Goal: Communication & Community: Share content

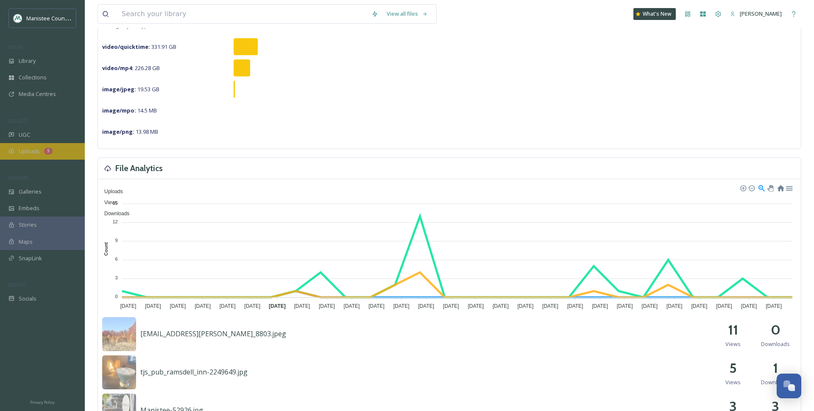
scroll to position [97, 0]
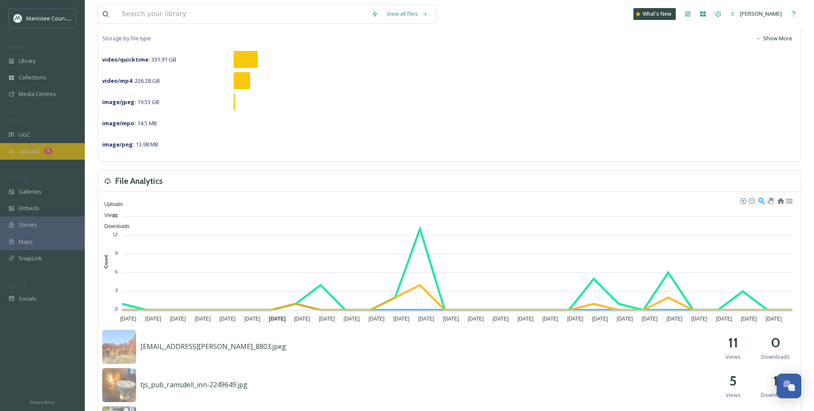
click at [20, 151] on span "Uploads" at bounding box center [29, 151] width 21 height 8
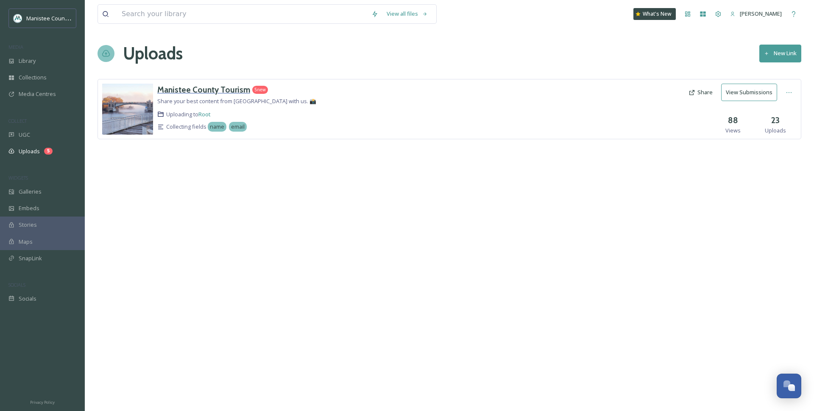
click at [159, 95] on div "Manistee County Tourism" at bounding box center [203, 90] width 93 height 12
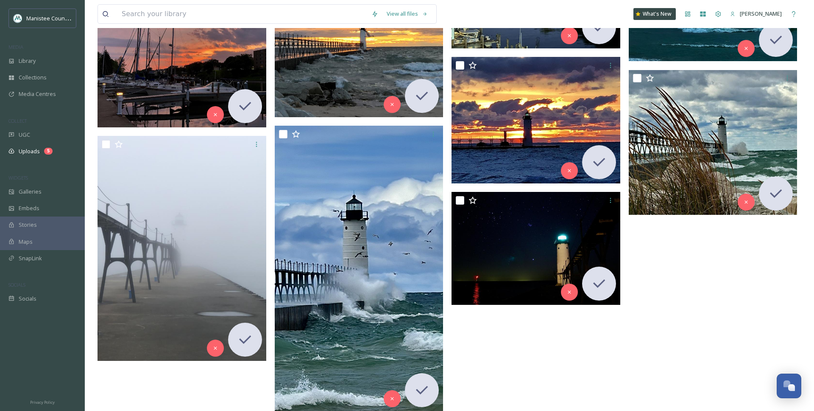
scroll to position [868, 0]
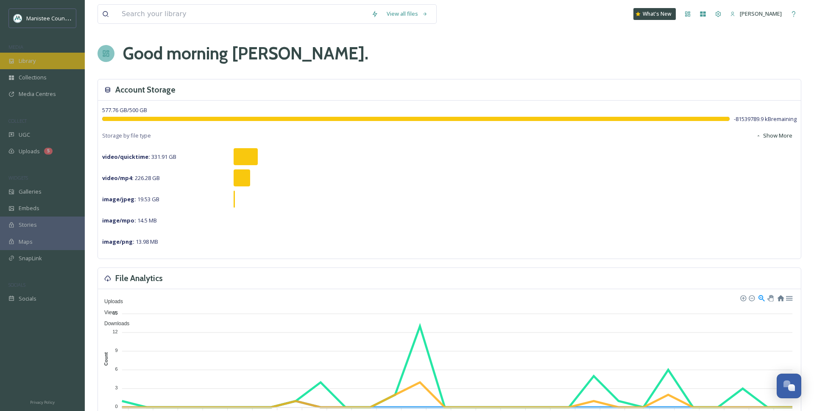
click at [27, 67] on div "Library" at bounding box center [42, 61] width 85 height 17
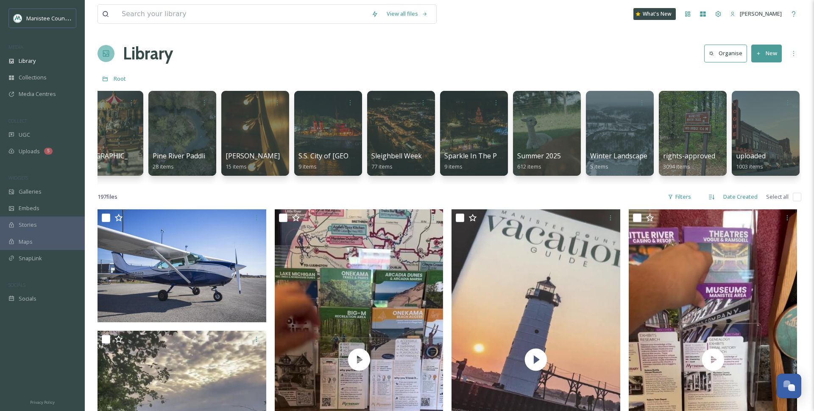
scroll to position [0, 2214]
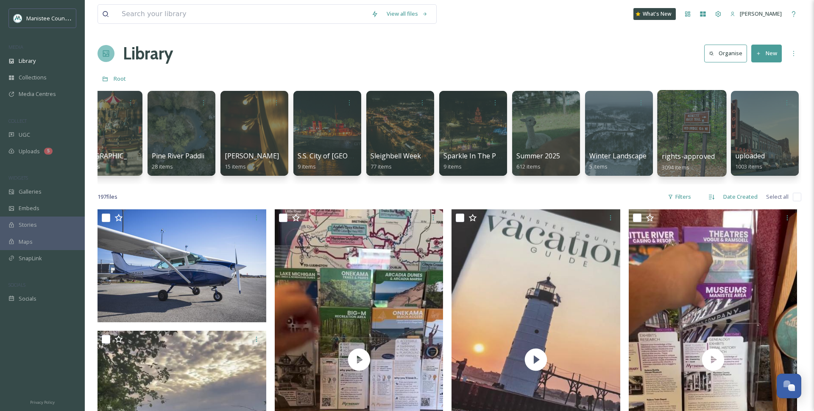
click at [489, 148] on div at bounding box center [691, 133] width 69 height 87
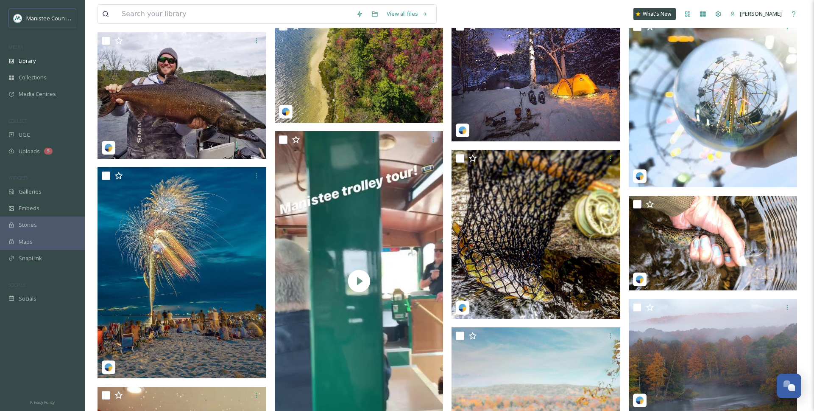
scroll to position [441, 0]
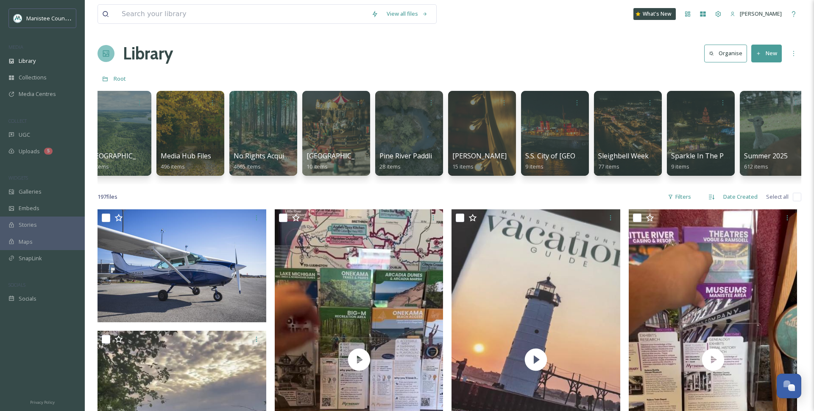
scroll to position [0, 2214]
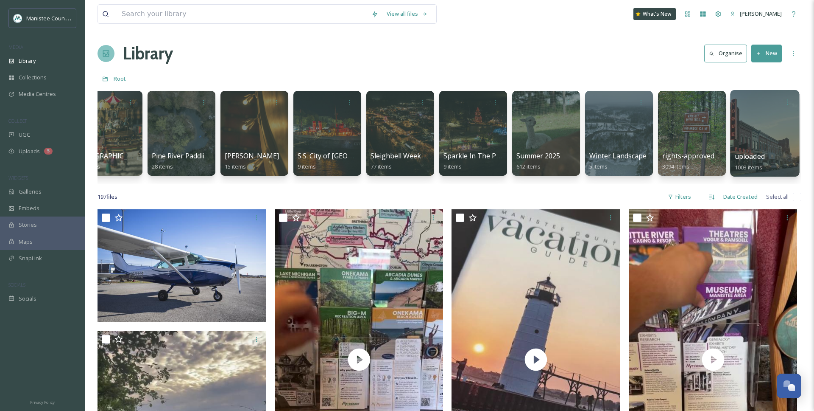
click at [489, 137] on div at bounding box center [764, 133] width 69 height 87
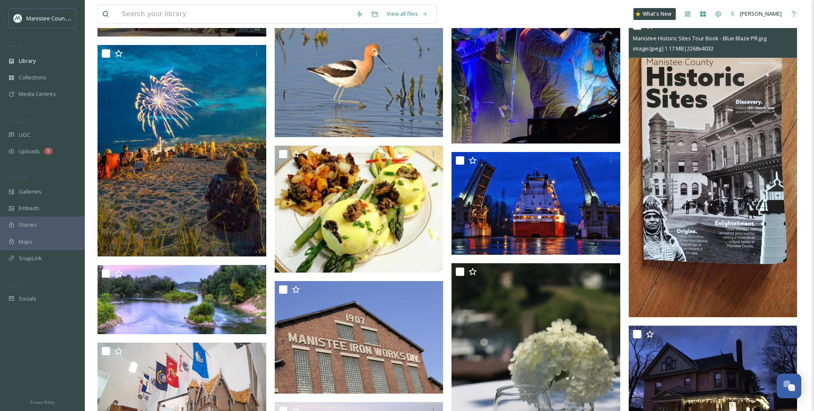
scroll to position [581, 0]
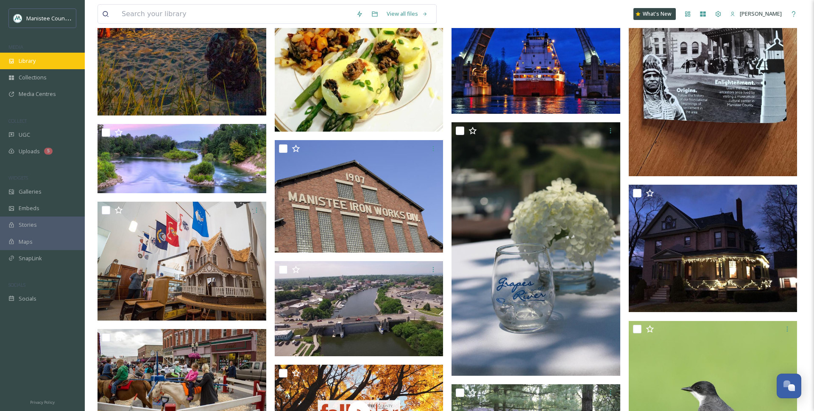
click at [47, 61] on div "Library" at bounding box center [42, 61] width 85 height 17
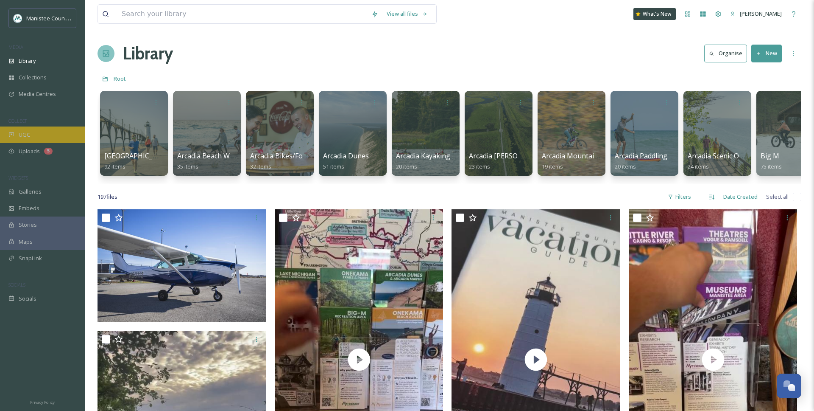
click at [45, 129] on div "UGC" at bounding box center [42, 134] width 85 height 17
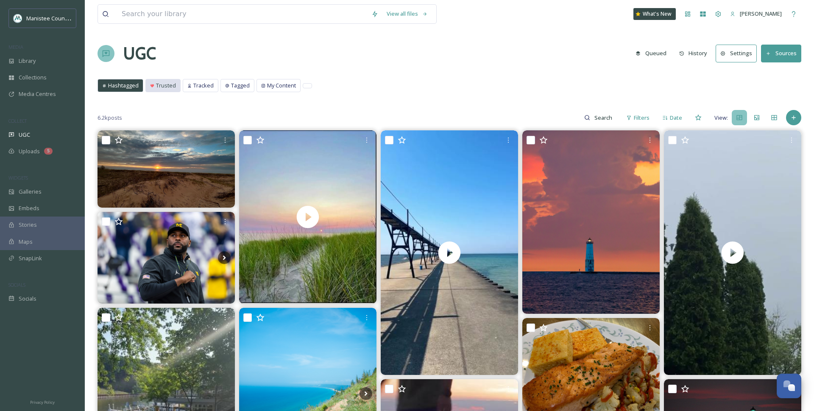
click at [166, 84] on span "Trusted" at bounding box center [166, 85] width 20 height 8
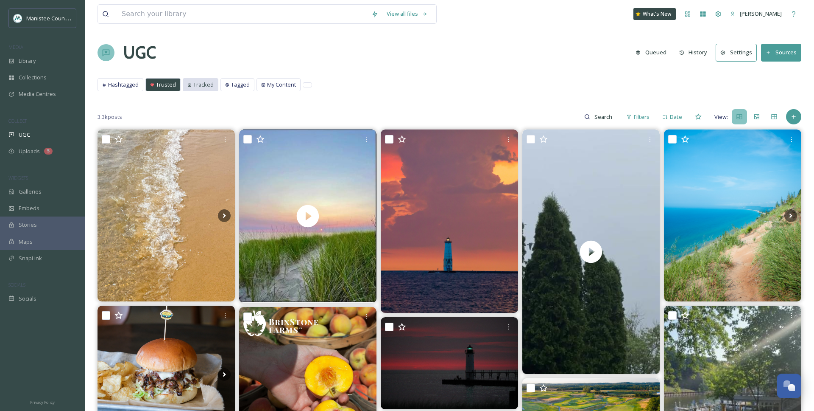
click at [196, 82] on span "Tracked" at bounding box center [203, 85] width 20 height 8
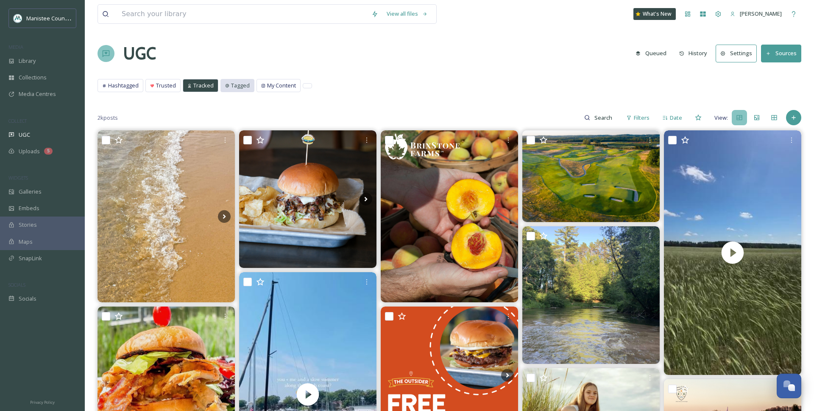
click at [249, 82] on div "Tagged" at bounding box center [237, 85] width 33 height 12
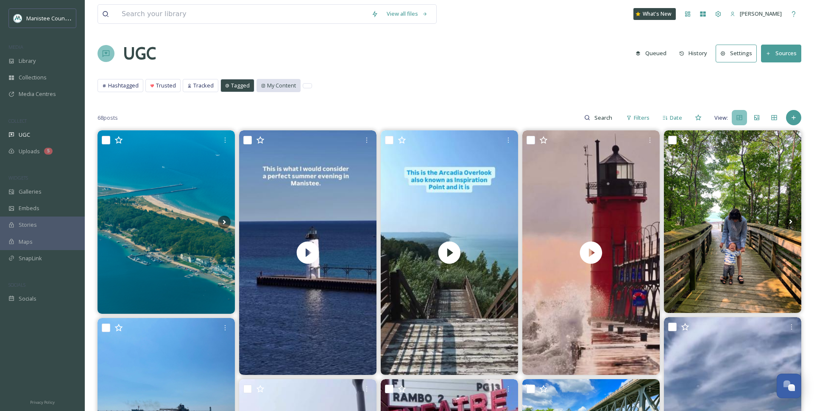
click at [268, 80] on div "My Content" at bounding box center [278, 85] width 43 height 12
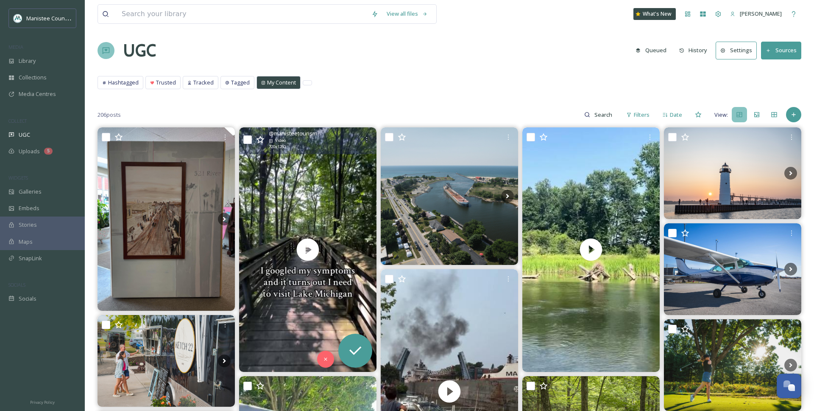
scroll to position [4, 0]
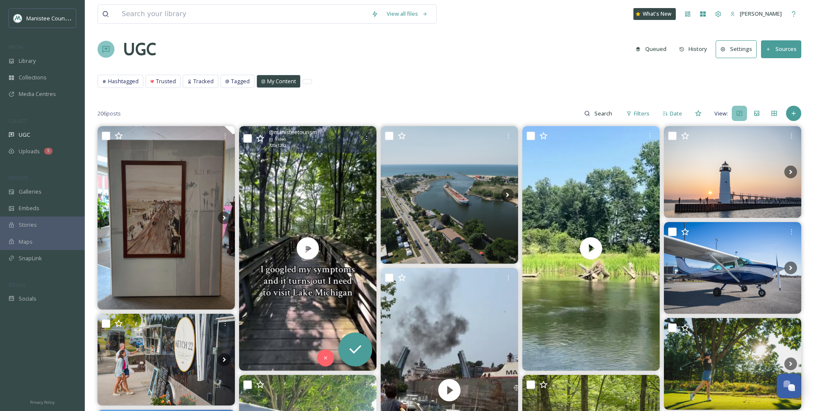
click at [249, 139] on div "@ manisteetourism Video 720 x 1280" at bounding box center [307, 139] width 137 height 27
click at [249, 139] on input "checkbox" at bounding box center [247, 138] width 8 height 8
checkbox input "true"
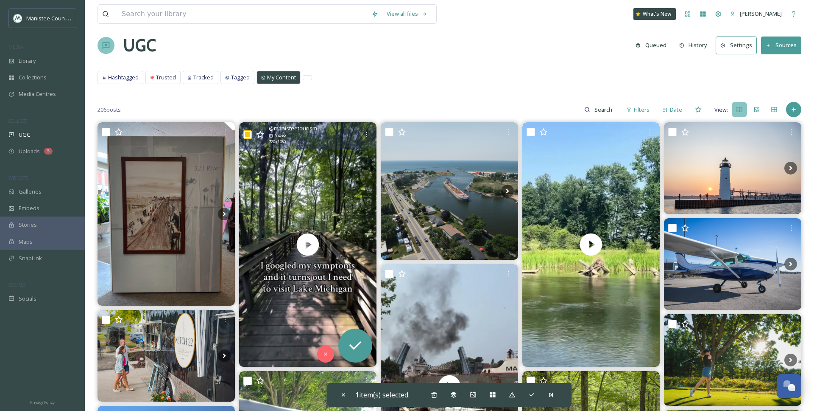
scroll to position [10, 0]
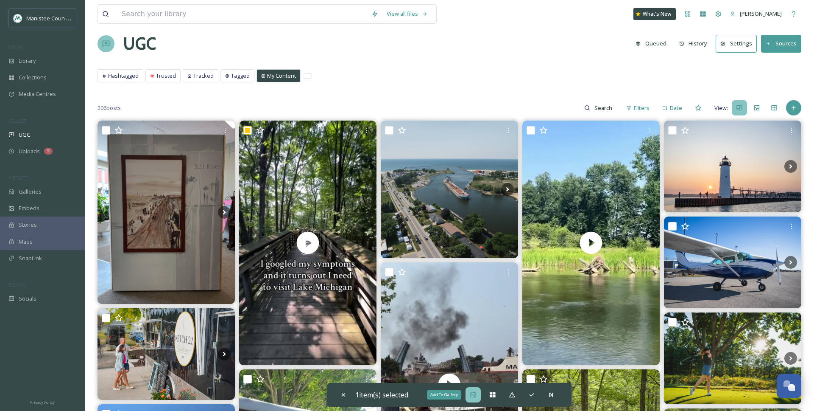
click at [478, 397] on div "Add To Gallery" at bounding box center [473, 394] width 15 height 15
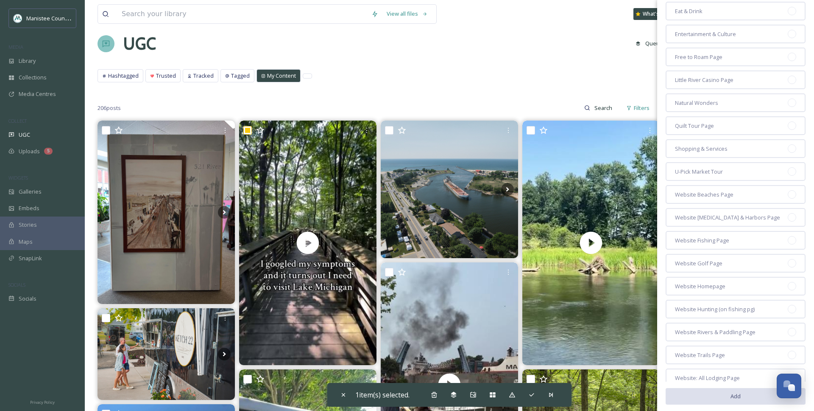
scroll to position [187, 0]
click at [489, 284] on span "Website Homepage" at bounding box center [700, 286] width 50 height 8
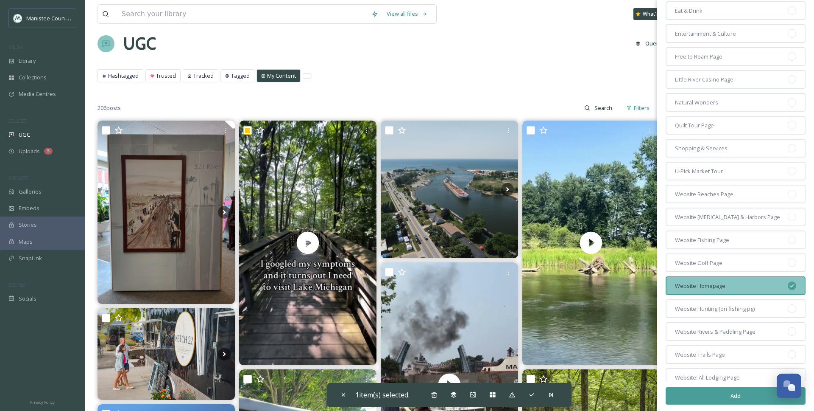
click at [489, 392] on button "Add" at bounding box center [736, 395] width 140 height 17
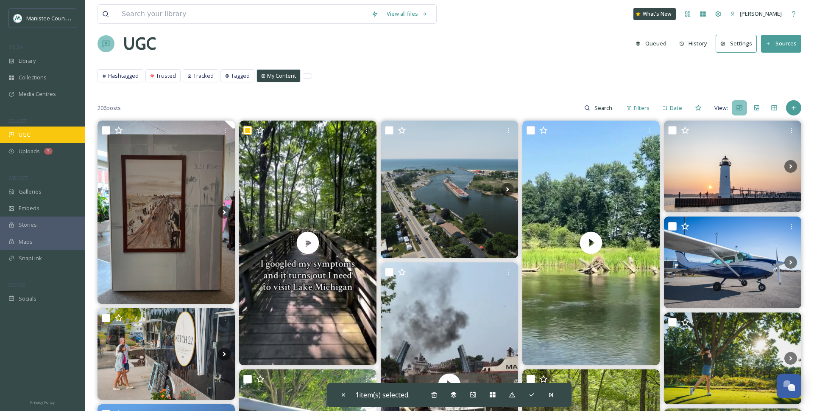
click at [48, 131] on div "UGC" at bounding box center [42, 134] width 85 height 17
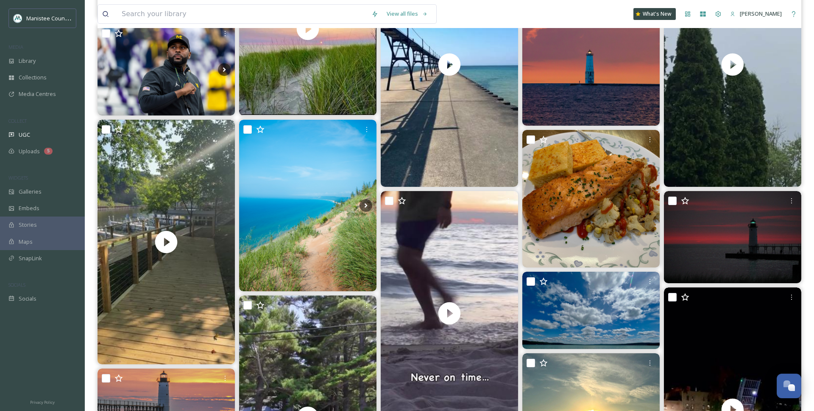
scroll to position [193, 0]
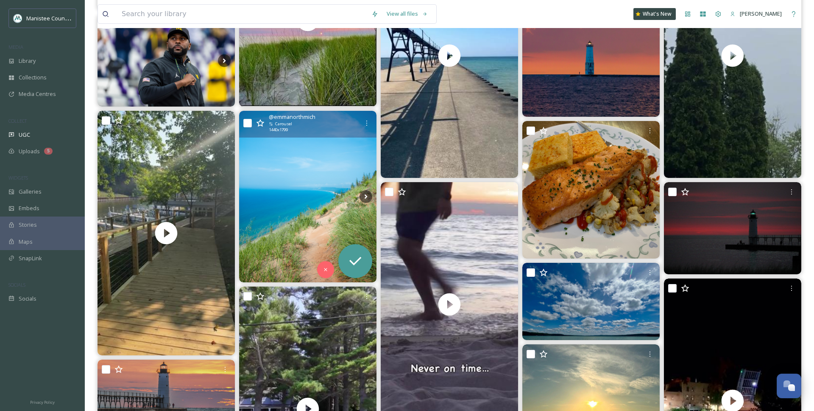
click at [319, 203] on img at bounding box center [307, 197] width 137 height 172
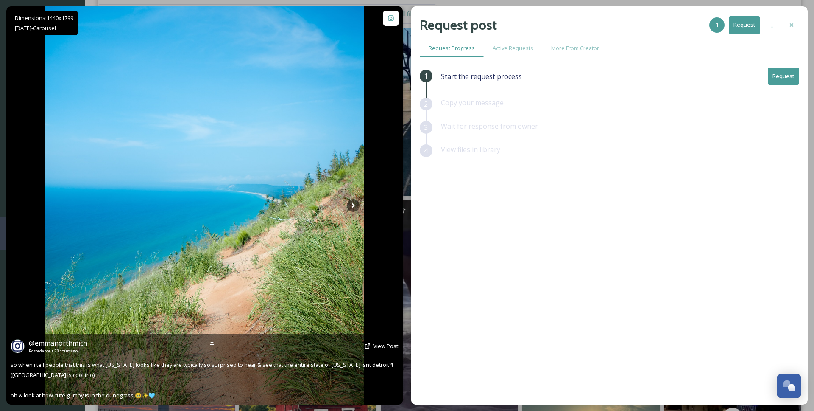
scroll to position [177, 0]
click at [383, 344] on span "View Post" at bounding box center [385, 346] width 25 height 8
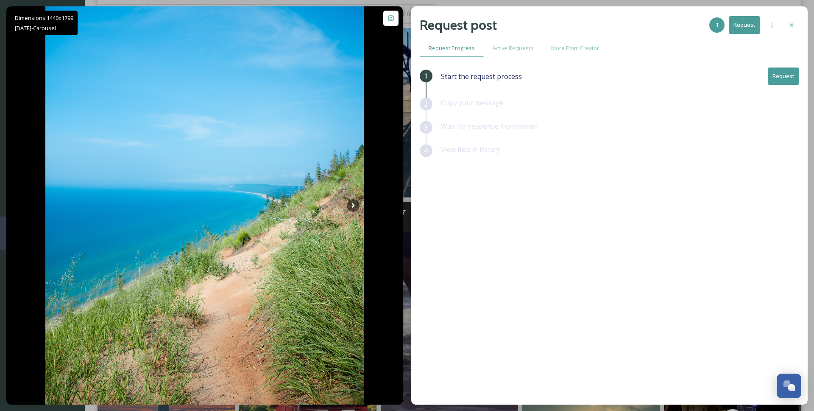
click at [489, 27] on button "Request" at bounding box center [744, 24] width 31 height 17
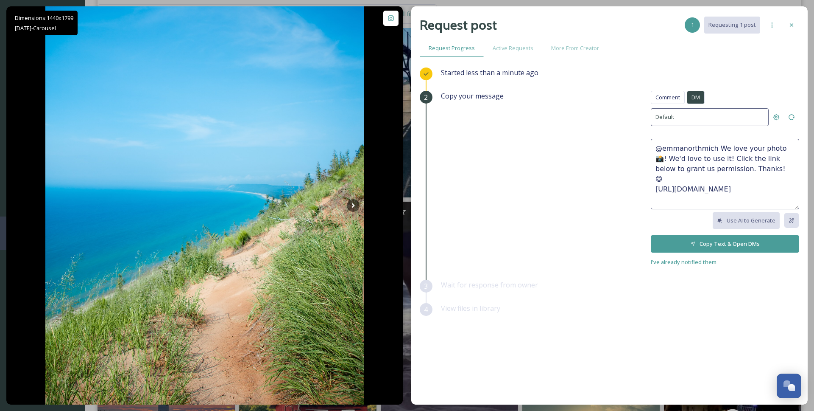
click at [489, 148] on textarea "@emmanorthmich We love your photo 📸! We'd love to use it! Click the link below …" at bounding box center [725, 174] width 148 height 70
click at [489, 147] on textarea "@emmanorthmich We love your photo 📸! We'd love to use it! Click the link below …" at bounding box center [725, 174] width 148 height 70
click at [489, 146] on textarea "@emmanorthmich We love these photo 📸! We'd love to use it! Click the link below…" at bounding box center [725, 174] width 148 height 70
click at [489, 157] on textarea "@emmanorthmich We love these photos of Arcadia 📸! We'd love to use it! Click th…" at bounding box center [725, 174] width 148 height 70
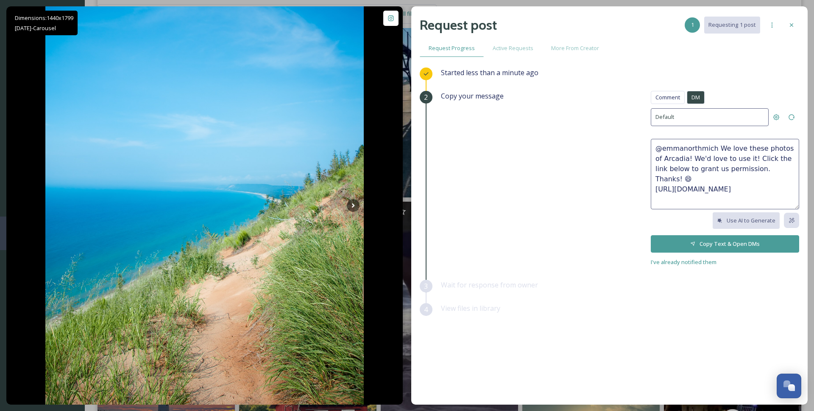
click at [489, 157] on textarea "@emmanorthmich We love these photos of Arcadia! We'd love to use it! Click the …" at bounding box center [725, 174] width 148 height 70
drag, startPoint x: 685, startPoint y: 157, endPoint x: 735, endPoint y: 156, distance: 49.7
click at [489, 156] on textarea "@emmanorthmich We love these photos of Arcadia! We'd love to use it! Click the …" at bounding box center [725, 174] width 148 height 70
type textarea "@emmanorthmich We love these photos of Arcadia! Could we share these? Click the…"
click at [489, 243] on button "Copy Text & Open DMs" at bounding box center [725, 243] width 148 height 17
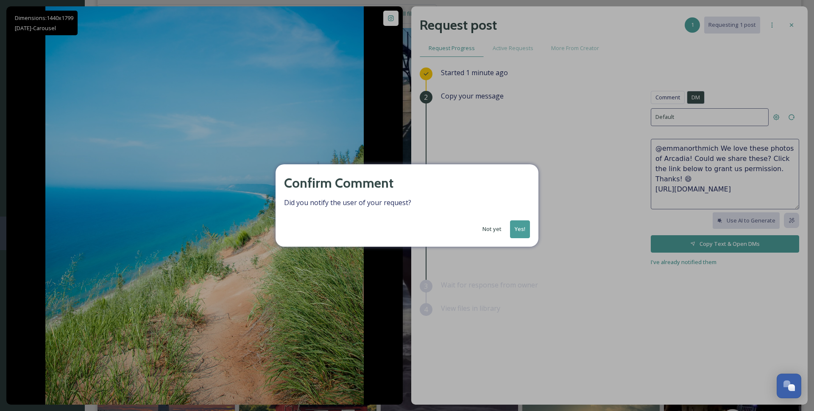
click at [489, 232] on button "Yes!" at bounding box center [520, 228] width 20 height 17
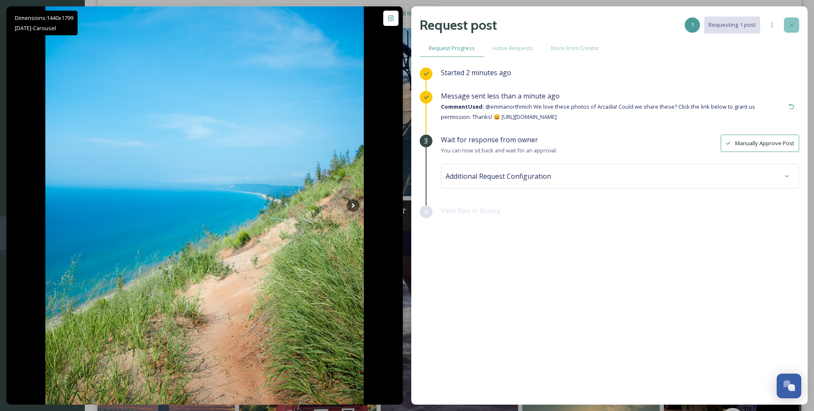
scroll to position [179, 0]
click at [489, 26] on icon at bounding box center [791, 24] width 3 height 3
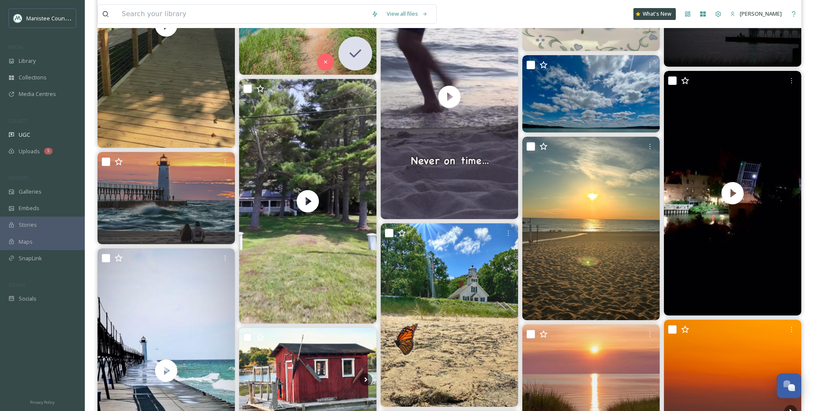
scroll to position [406, 0]
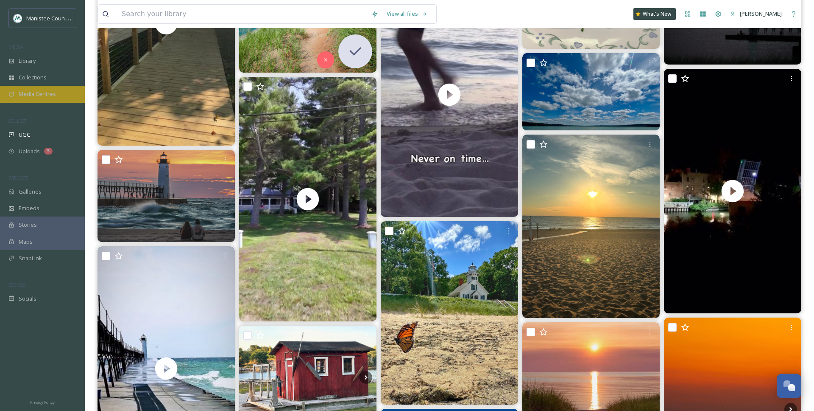
click at [44, 98] on div "Media Centres" at bounding box center [42, 94] width 85 height 17
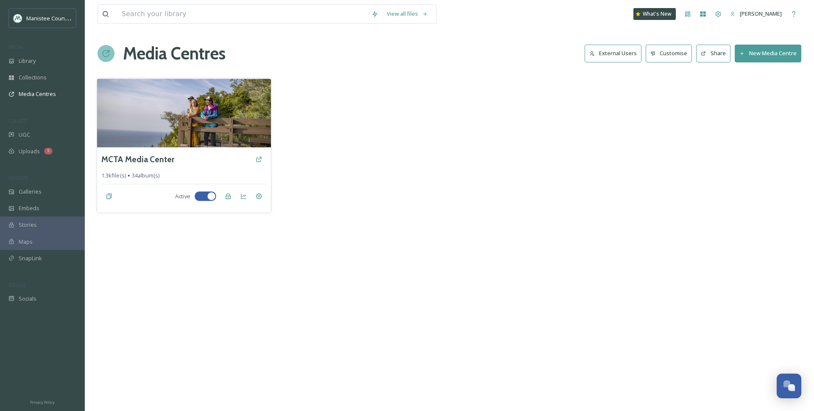
click at [151, 150] on div "MCTA Media Center 1.3k file(s) 34 album(s) Active" at bounding box center [184, 179] width 174 height 65
click at [152, 155] on h3 "MCTA Media Center" at bounding box center [137, 159] width 73 height 12
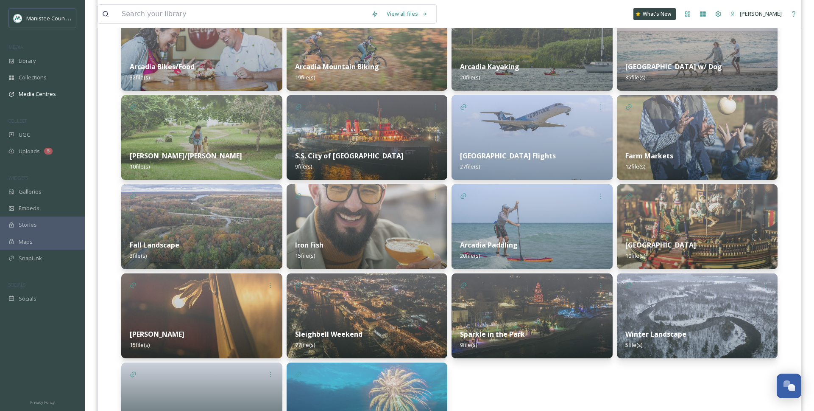
scroll to position [670, 0]
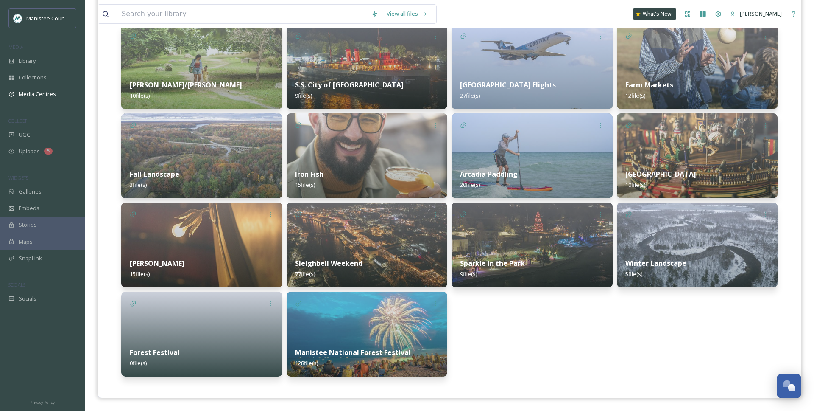
click at [360, 332] on img at bounding box center [367, 333] width 161 height 85
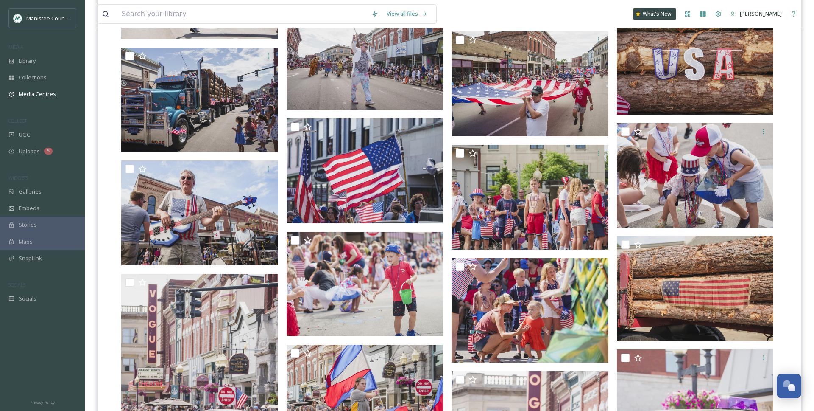
scroll to position [3863, 0]
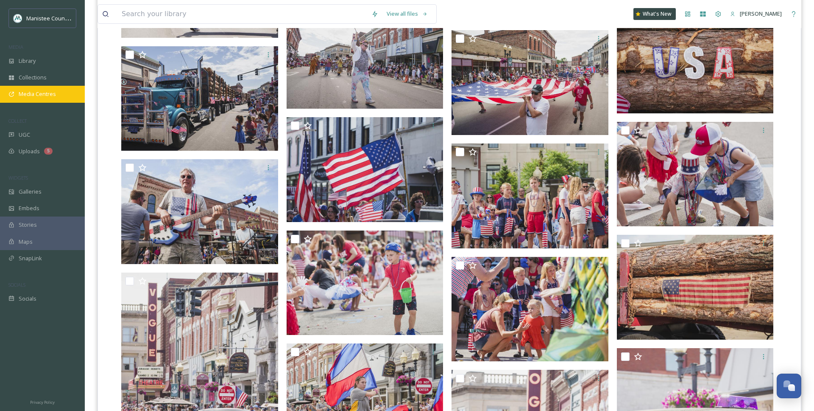
click at [40, 91] on span "Media Centres" at bounding box center [37, 94] width 37 height 8
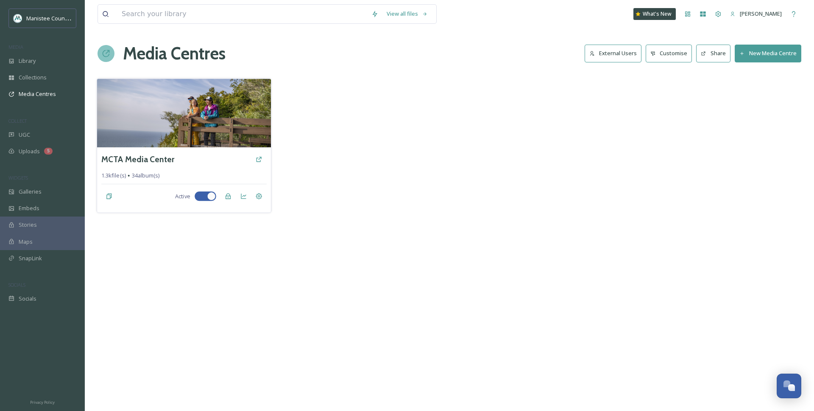
click at [172, 159] on div "MCTA Media Center" at bounding box center [183, 158] width 165 height 15
click at [165, 159] on h3 "MCTA Media Center" at bounding box center [137, 159] width 73 height 12
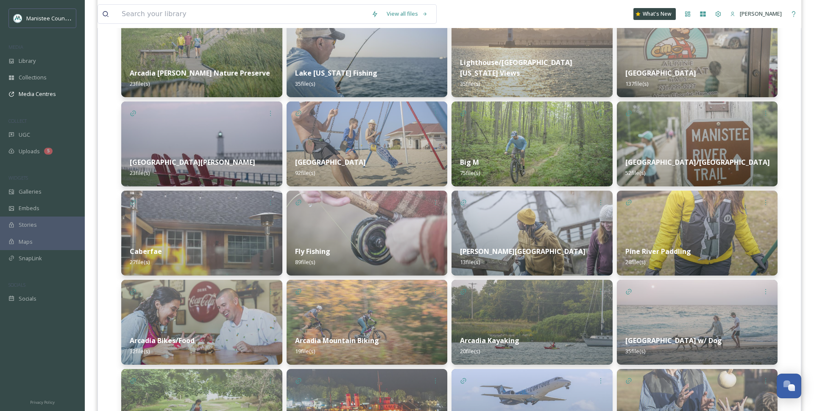
scroll to position [321, 0]
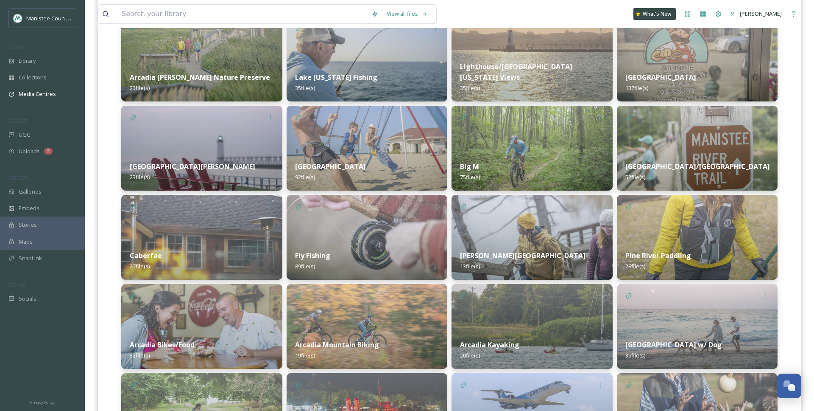
click at [489, 162] on div "[GEOGRAPHIC_DATA]/North Country Trail 52 file(s)" at bounding box center [697, 172] width 161 height 38
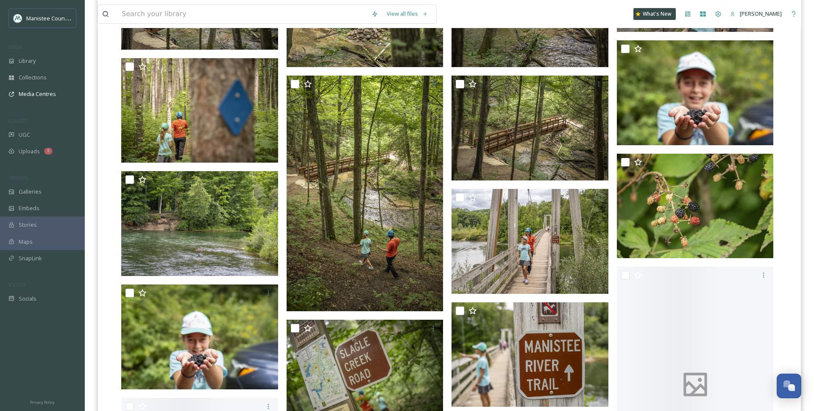
scroll to position [1034, 0]
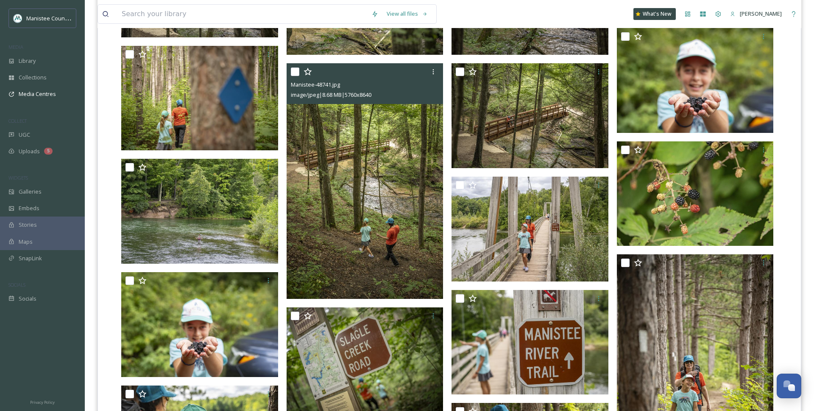
click at [297, 72] on input "checkbox" at bounding box center [295, 71] width 8 height 8
checkbox input "true"
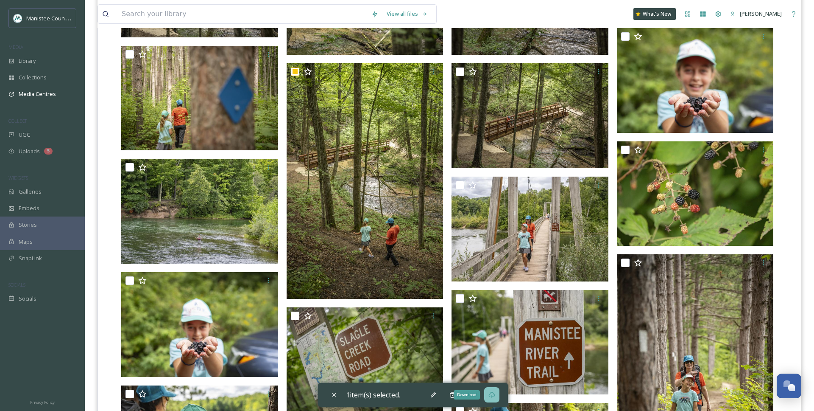
click at [489, 394] on icon at bounding box center [492, 394] width 6 height 6
click at [474, 394] on icon at bounding box center [473, 394] width 6 height 5
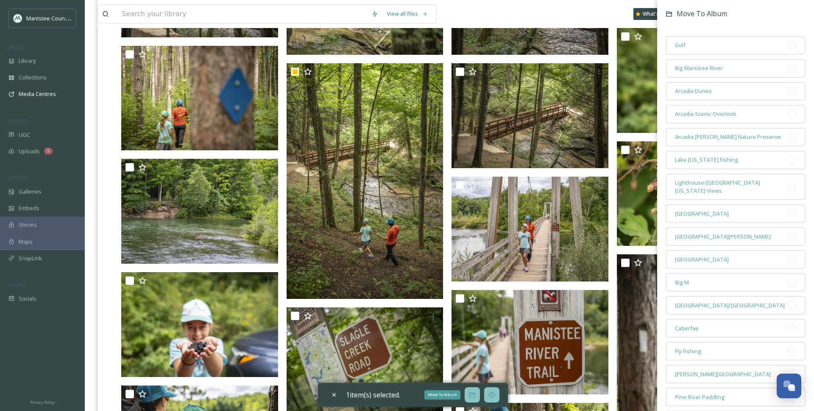
click at [475, 394] on icon at bounding box center [473, 394] width 6 height 5
click at [489, 10] on div "View all files What's New [PERSON_NAME]" at bounding box center [450, 14] width 704 height 28
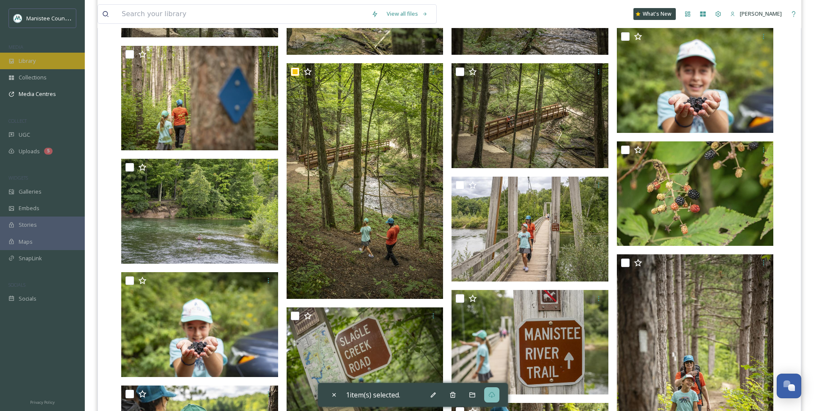
click at [38, 61] on div "Library" at bounding box center [42, 61] width 85 height 17
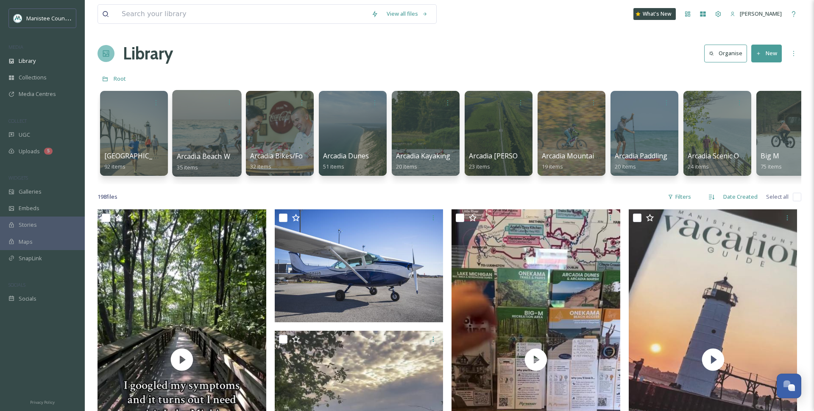
click at [193, 113] on div at bounding box center [206, 133] width 69 height 87
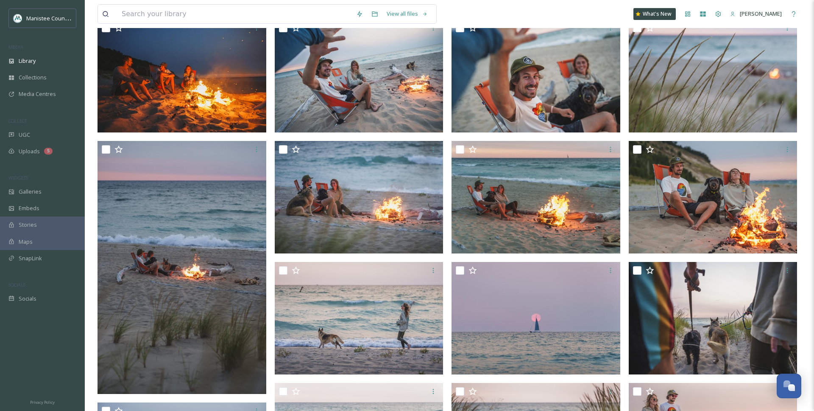
scroll to position [89, 0]
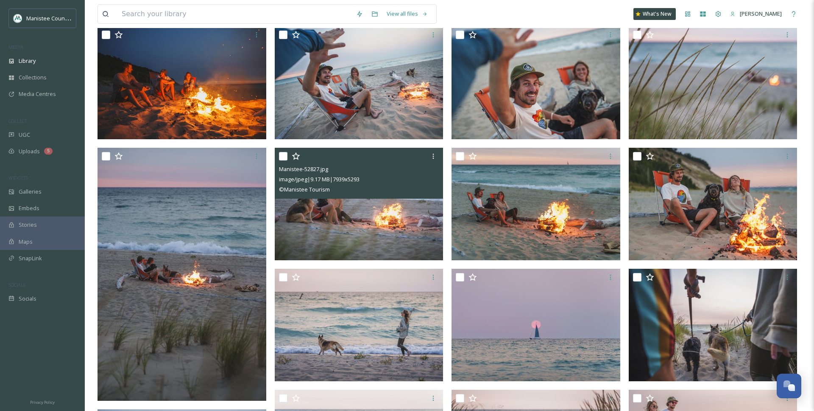
click at [284, 155] on input "checkbox" at bounding box center [283, 156] width 8 height 8
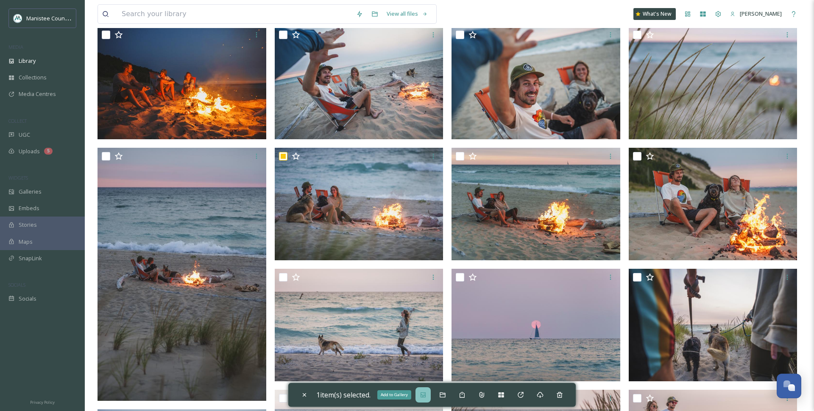
click at [431, 397] on div "Add to Gallery" at bounding box center [423, 394] width 15 height 15
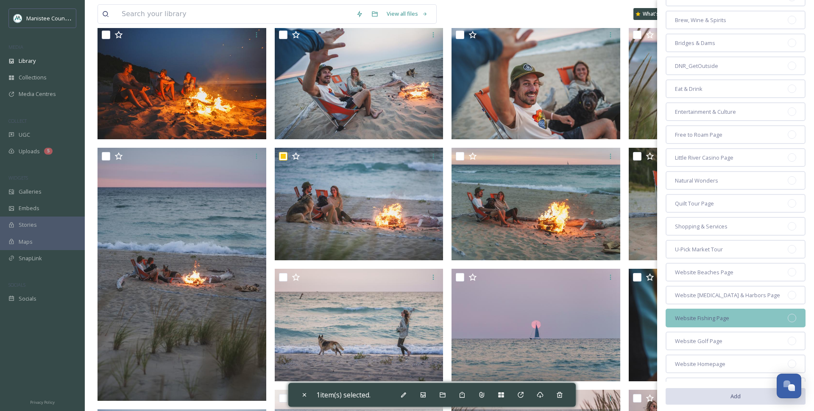
scroll to position [109, 0]
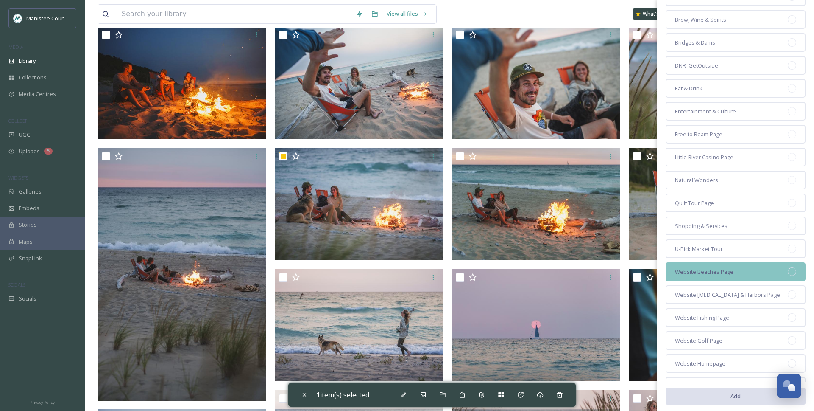
click at [489, 269] on span "Website Beaches Page" at bounding box center [704, 272] width 59 height 8
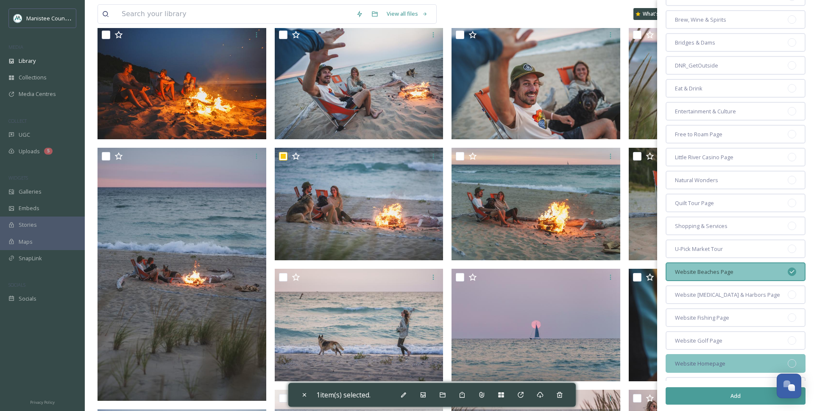
click at [489, 366] on span "Website Homepage" at bounding box center [700, 363] width 50 height 8
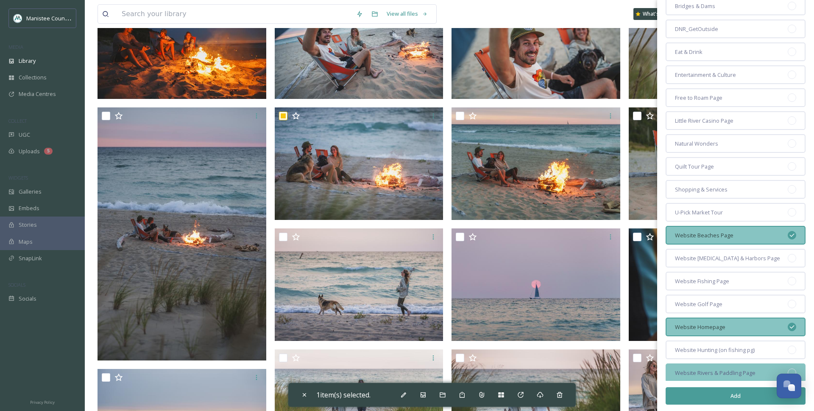
scroll to position [145, 0]
click at [489, 400] on button "Add" at bounding box center [736, 395] width 140 height 17
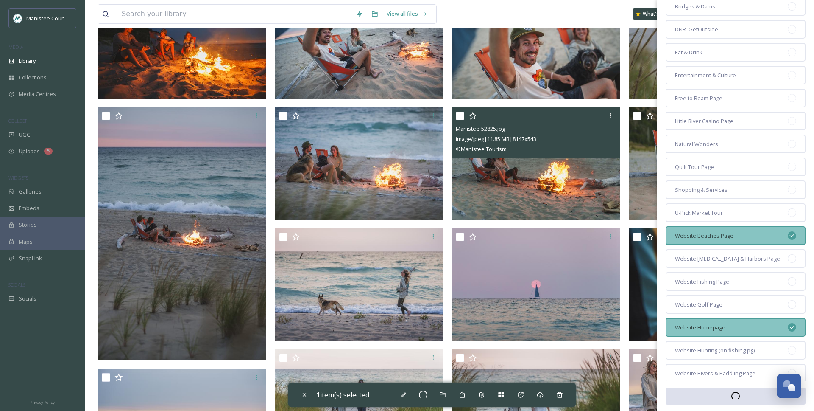
checkbox input "false"
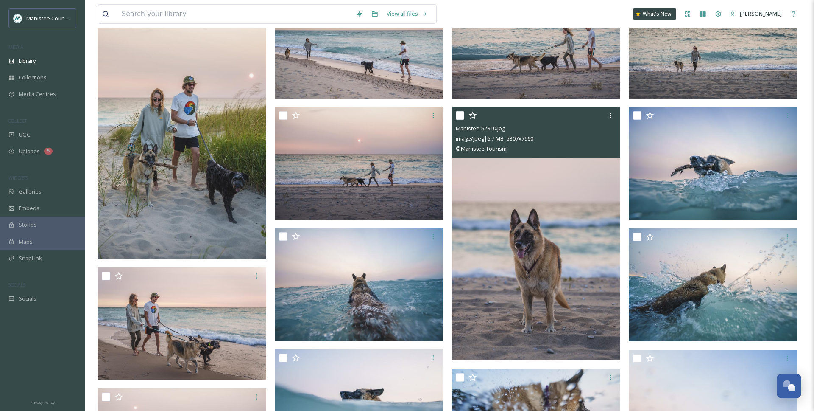
scroll to position [621, 0]
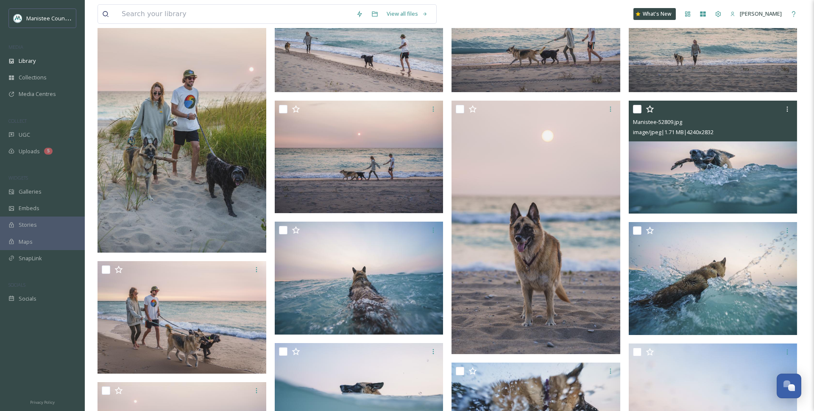
click at [489, 182] on img at bounding box center [713, 157] width 169 height 113
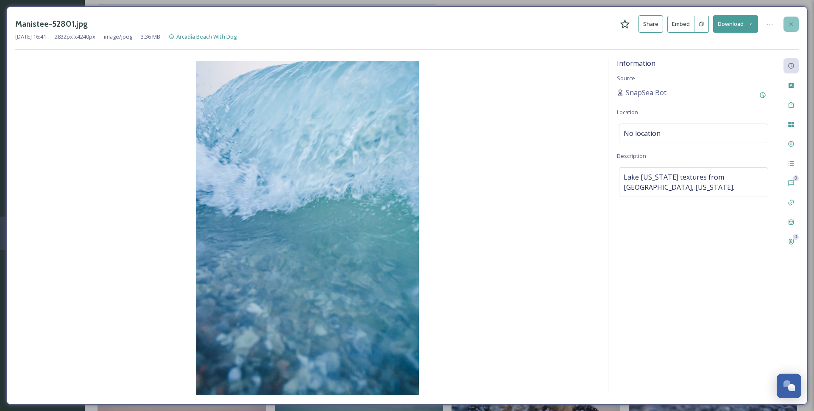
click at [489, 25] on icon at bounding box center [791, 24] width 7 height 7
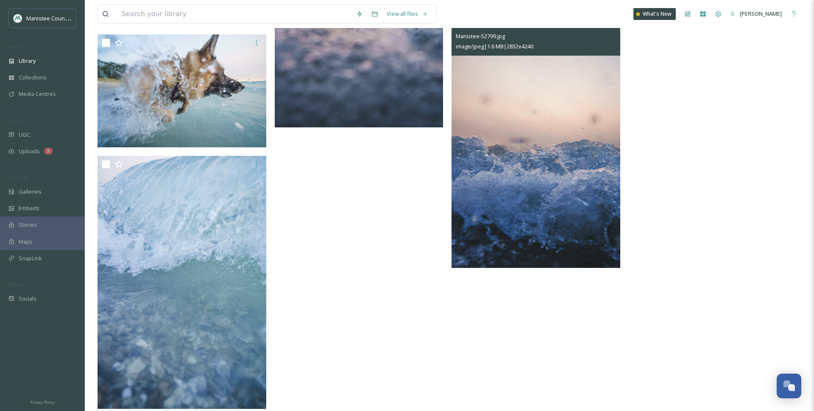
scroll to position [1222, 0]
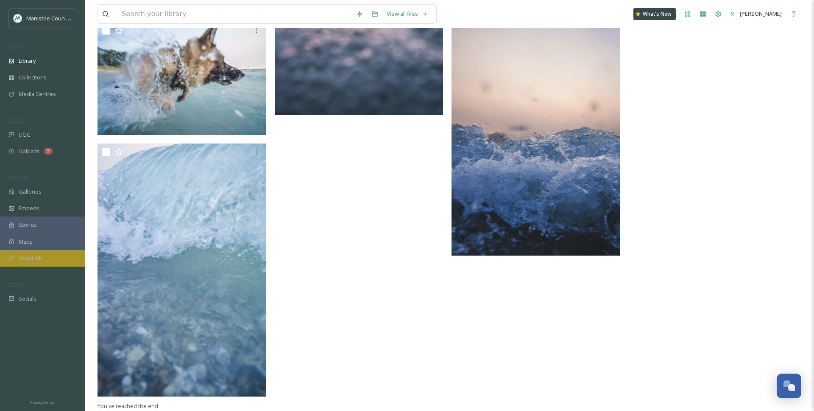
click at [39, 262] on div "SnapLink" at bounding box center [42, 258] width 85 height 17
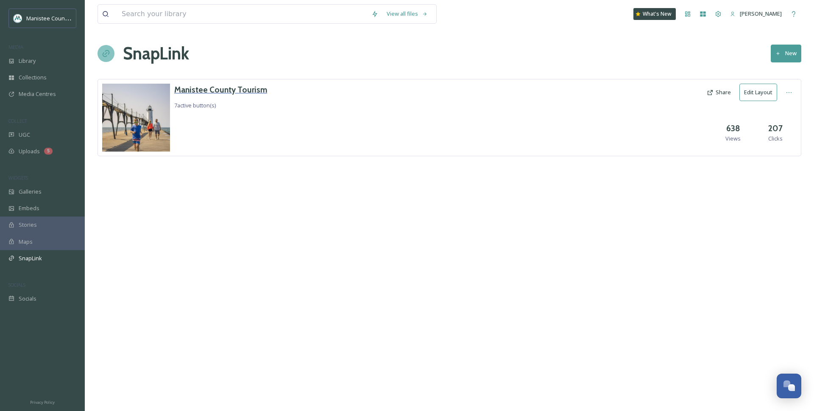
click at [183, 89] on h3 "Manistee County Tourism" at bounding box center [220, 90] width 93 height 12
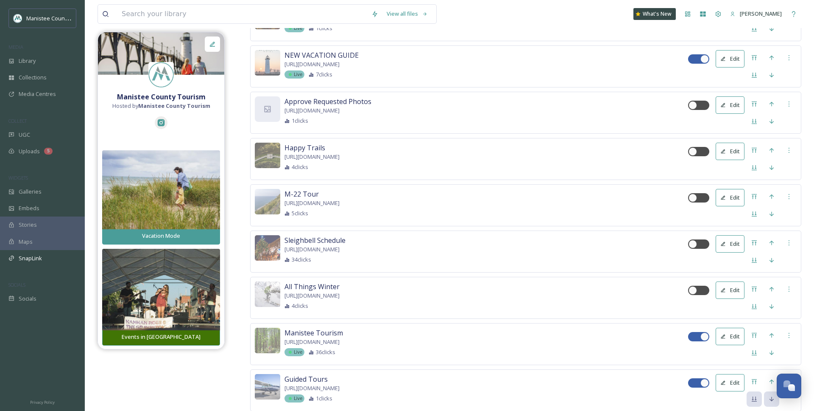
scroll to position [345, 0]
click at [489, 382] on div at bounding box center [705, 383] width 8 height 8
click at [489, 381] on div at bounding box center [698, 382] width 21 height 9
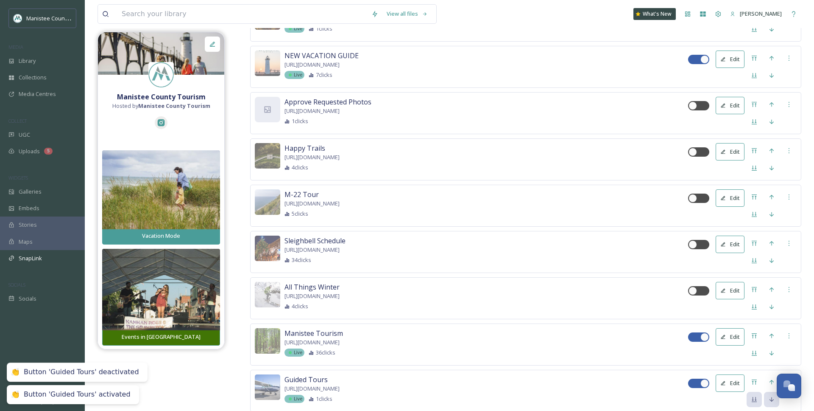
click at [489, 381] on div at bounding box center [705, 383] width 8 height 8
checkbox input "false"
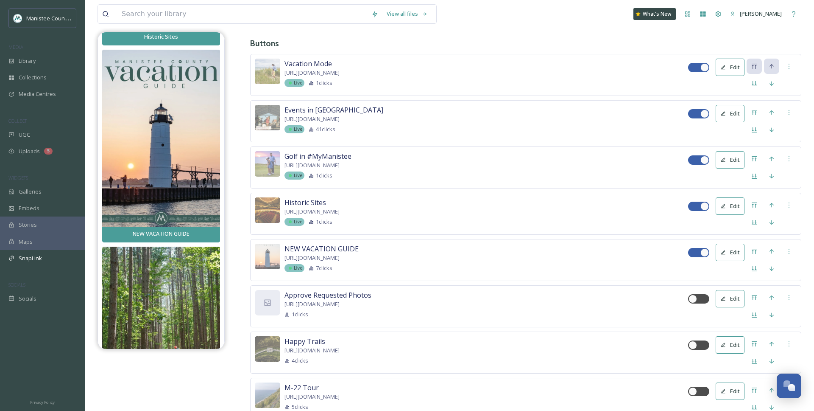
scroll to position [152, 0]
click at [30, 132] on div "UGC" at bounding box center [42, 134] width 85 height 17
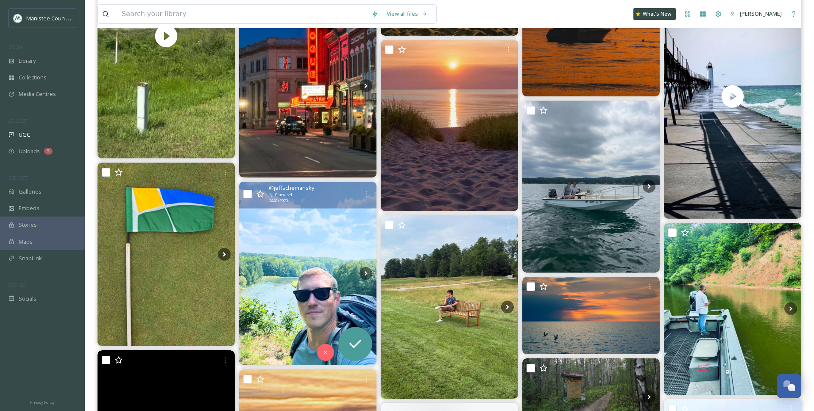
scroll to position [752, 0]
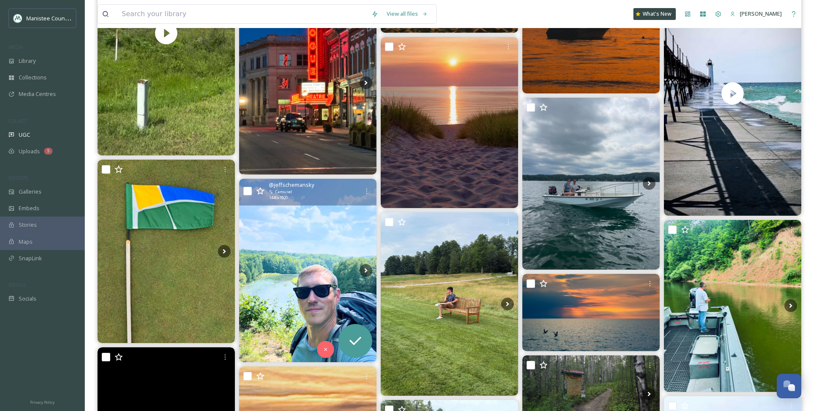
click at [249, 190] on input "checkbox" at bounding box center [247, 191] width 8 height 8
checkbox input "true"
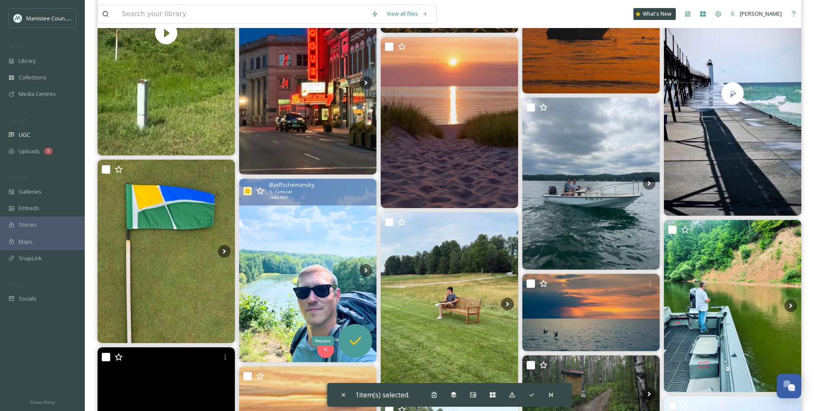
click at [350, 334] on icon at bounding box center [355, 340] width 17 height 17
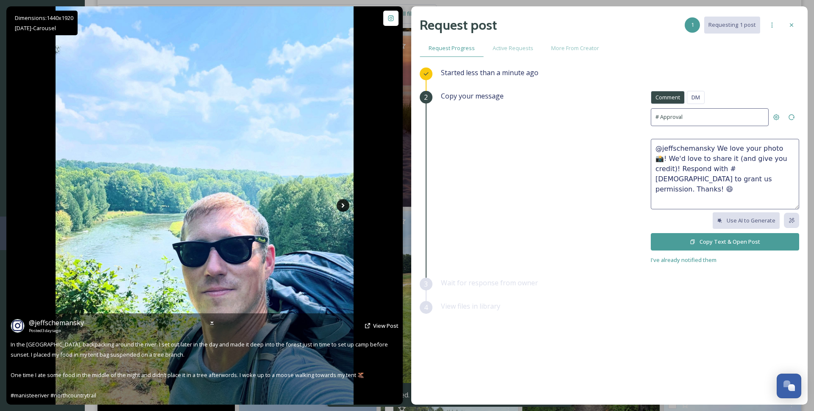
scroll to position [755, 0]
click at [340, 205] on icon at bounding box center [343, 205] width 13 height 13
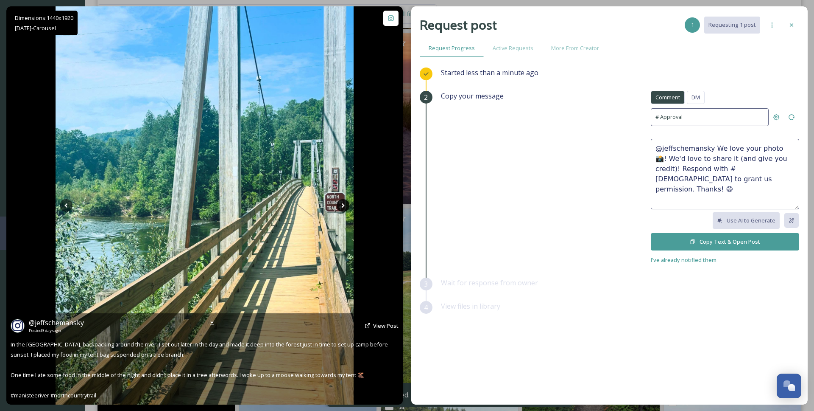
scroll to position [757, 0]
click at [340, 205] on icon at bounding box center [343, 205] width 13 height 13
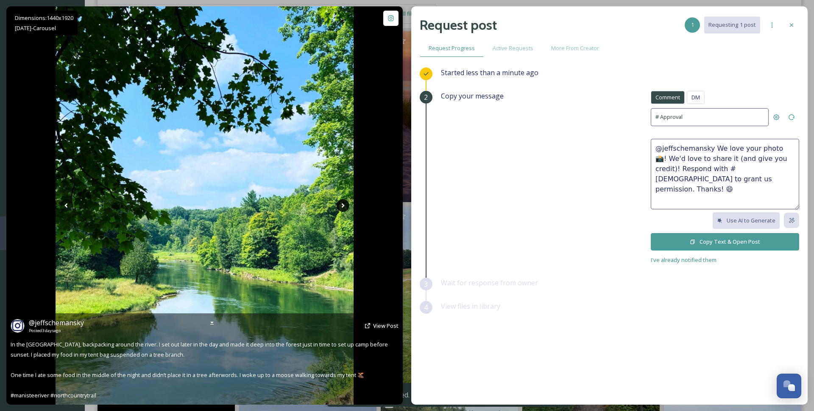
scroll to position [759, 0]
click at [340, 205] on icon at bounding box center [343, 205] width 13 height 13
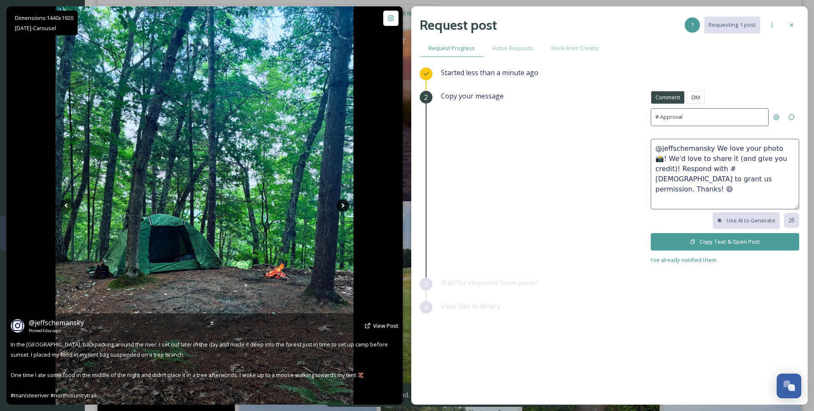
click at [340, 205] on icon at bounding box center [343, 205] width 13 height 13
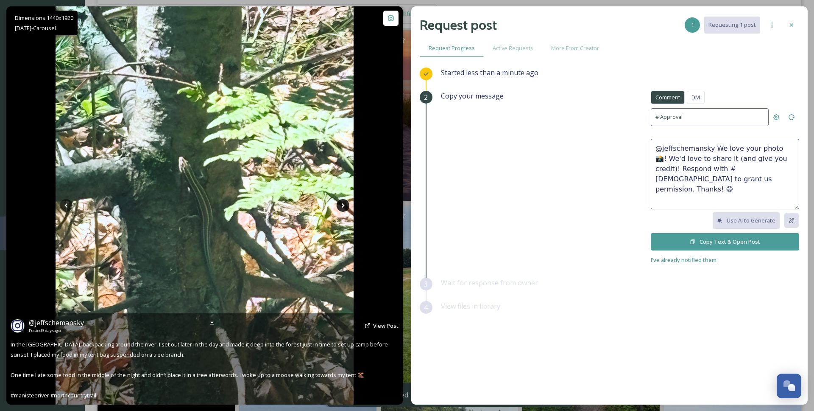
scroll to position [760, 0]
click at [340, 205] on icon at bounding box center [343, 205] width 13 height 13
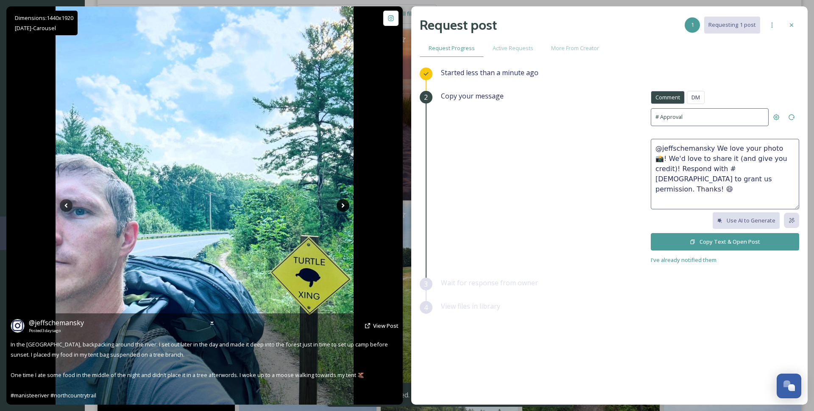
scroll to position [761, 0]
click at [340, 205] on icon at bounding box center [343, 205] width 13 height 13
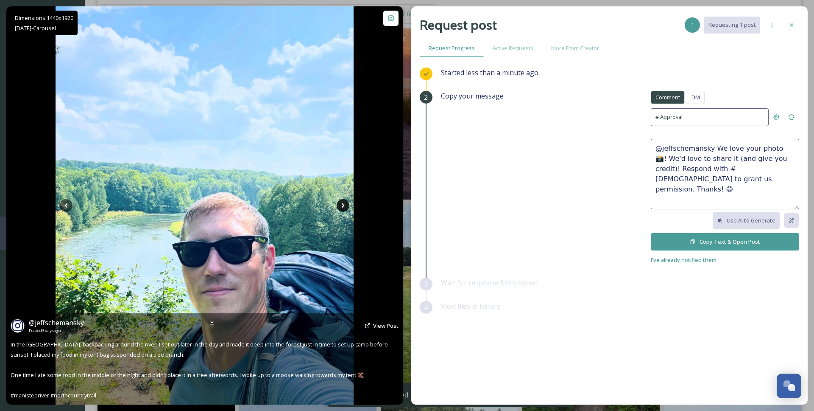
click at [340, 205] on icon at bounding box center [343, 205] width 13 height 13
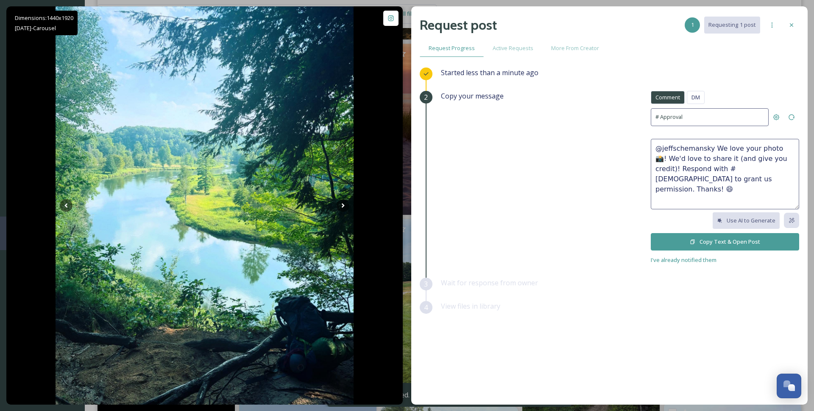
scroll to position [744, 0]
click at [489, 94] on span "DM" at bounding box center [696, 97] width 8 height 8
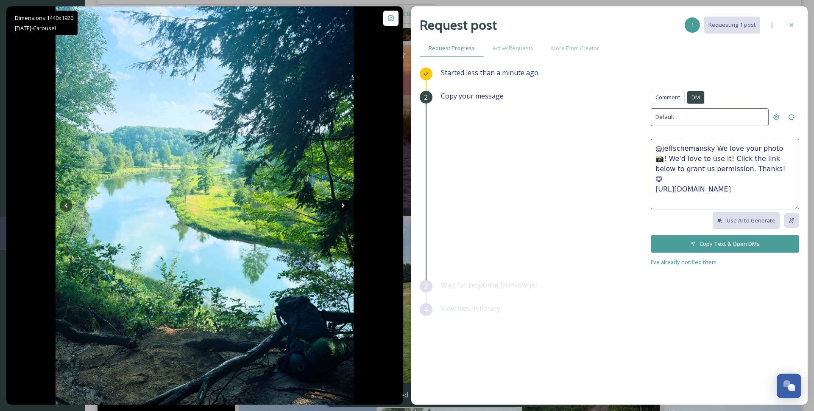
drag, startPoint x: 738, startPoint y: 147, endPoint x: 751, endPoint y: 148, distance: 13.2
click at [489, 148] on textarea "@jeffschemansky We love your photo 📸! We'd love to use it! Click the link below…" at bounding box center [725, 174] width 148 height 70
click at [489, 145] on textarea "@jeffschemansky We love these photo 📸! We'd love to use it! Click the link belo…" at bounding box center [725, 174] width 148 height 70
click at [489, 157] on textarea "@jeffschemansky We love these photos or the Mnistee River Trail! We'd love to u…" at bounding box center [725, 174] width 148 height 70
click at [489, 148] on textarea "@jeffschemansky We love these photos or the Manistee River Trail! We'd love to …" at bounding box center [725, 174] width 148 height 70
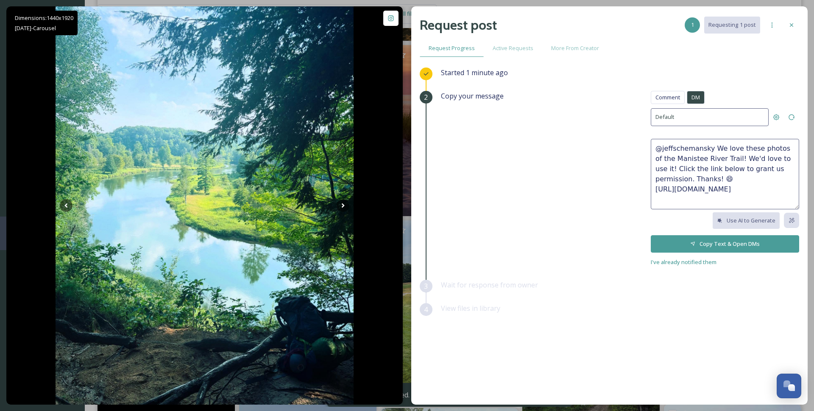
click at [489, 155] on textarea "@jeffschemansky We love these photos of the Manistee River Trail! We'd love to …" at bounding box center [725, 174] width 148 height 70
click at [489, 154] on textarea "@jeffschemansky We love these photos of the Manistee River Trail! We'd love to …" at bounding box center [725, 174] width 148 height 70
type textarea "@jeffschemansky We love these photos of the Manistee River Trail! We'd love to …"
click at [489, 240] on button "Copy Text & Open DMs" at bounding box center [725, 243] width 148 height 17
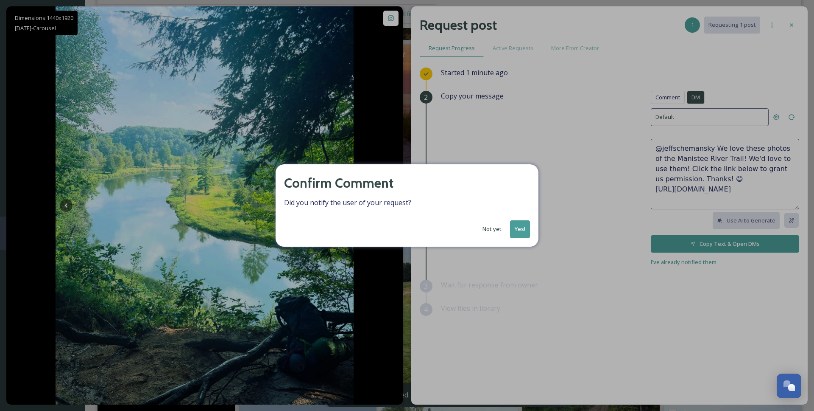
scroll to position [746, 0]
click at [489, 233] on button "Yes!" at bounding box center [520, 228] width 20 height 17
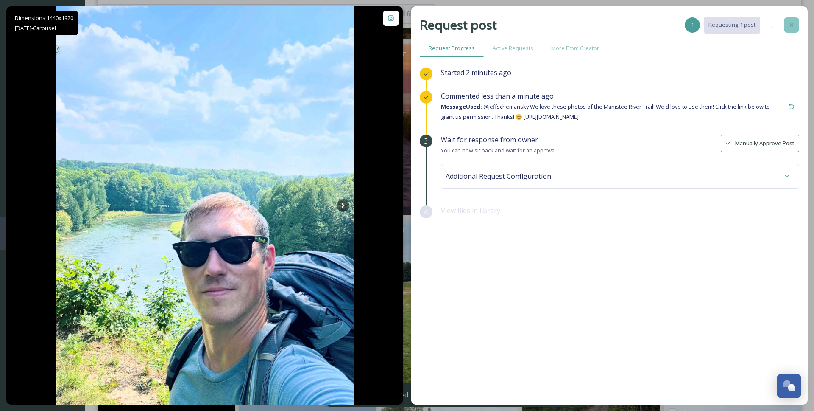
click at [489, 27] on div at bounding box center [791, 24] width 15 height 15
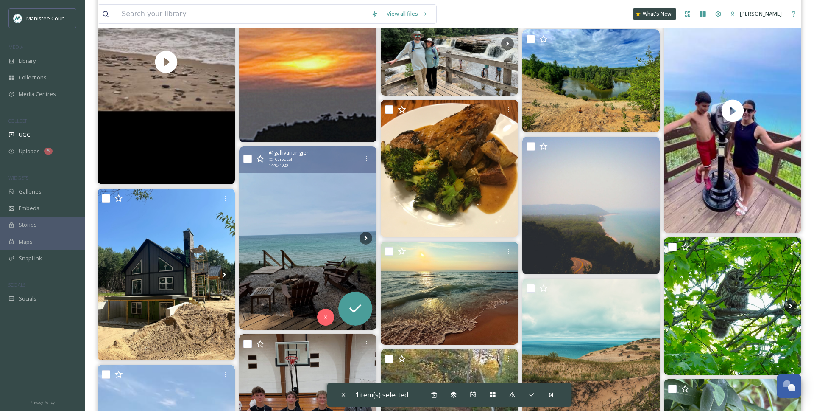
scroll to position [1160, 0]
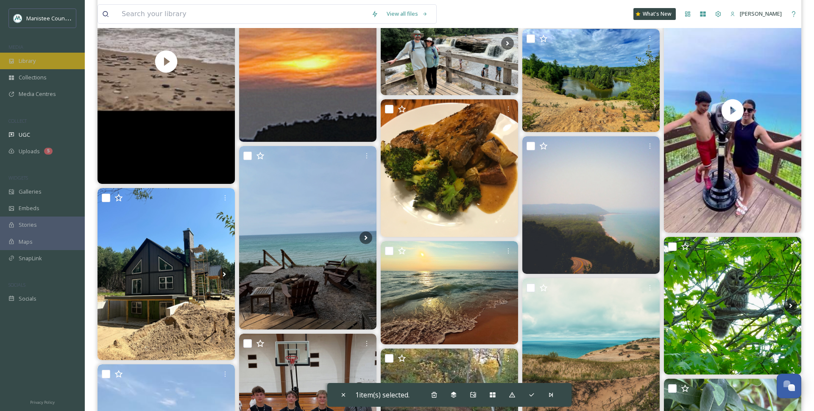
click at [31, 55] on div "Library" at bounding box center [42, 61] width 85 height 17
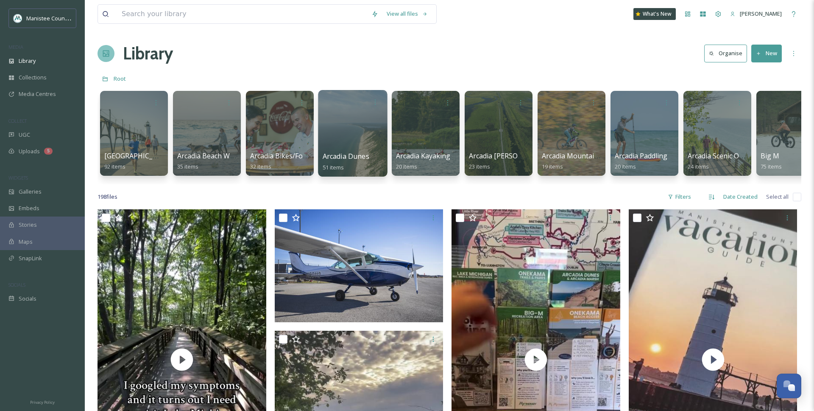
click at [364, 153] on span "Arcadia Dunes" at bounding box center [346, 155] width 47 height 9
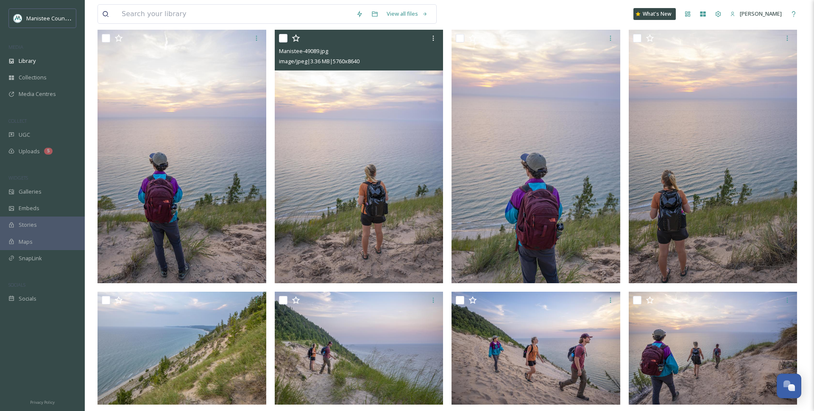
scroll to position [87, 0]
